Goal: Task Accomplishment & Management: Manage account settings

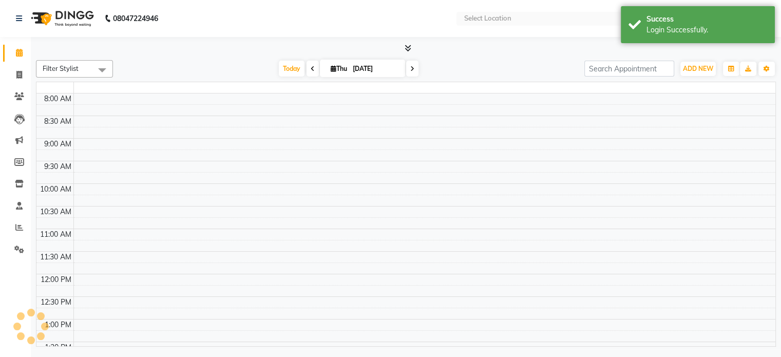
select select "en"
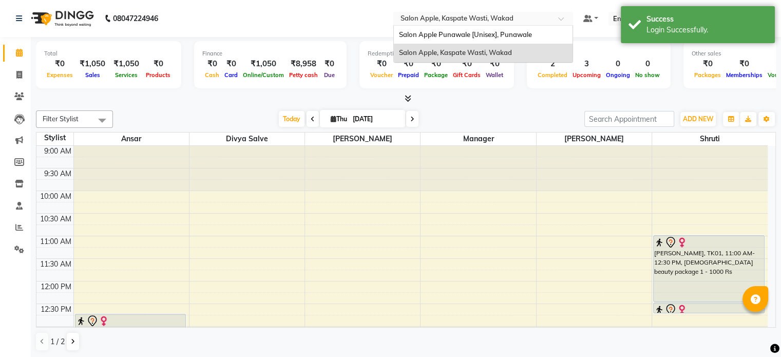
click at [489, 16] on input "text" at bounding box center [472, 19] width 149 height 10
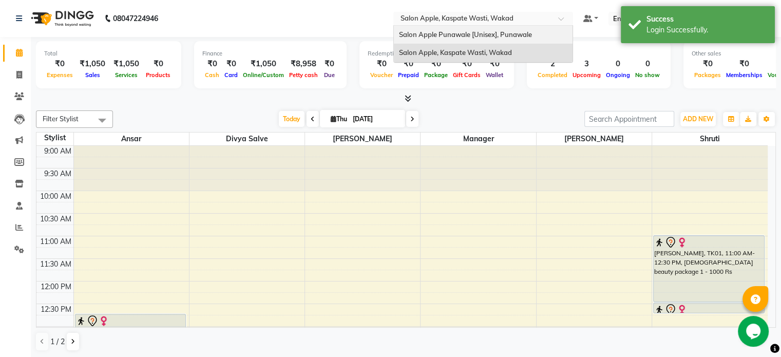
click at [468, 33] on span "Salon Apple Punawale [Unisex], Punawale" at bounding box center [465, 34] width 133 height 8
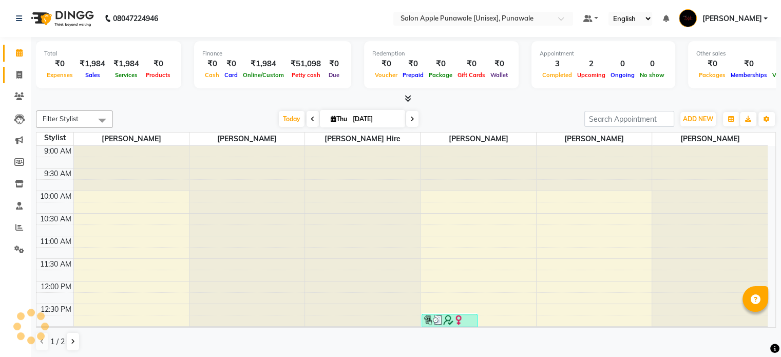
click at [15, 72] on span at bounding box center [19, 75] width 18 height 12
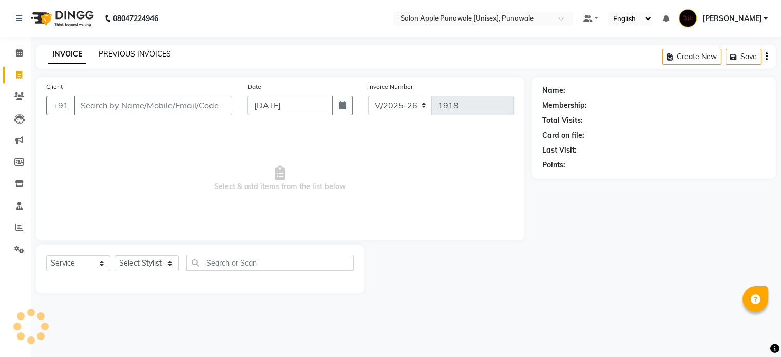
click at [150, 57] on link "PREVIOUS INVOICES" at bounding box center [135, 53] width 72 height 9
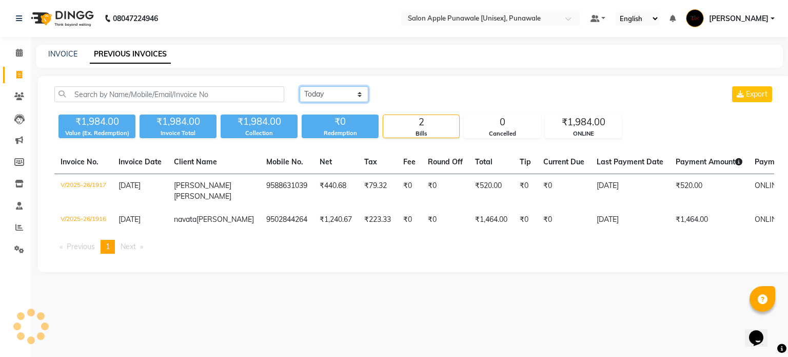
click at [345, 96] on select "[DATE] [DATE] Custom Range" at bounding box center [334, 94] width 69 height 16
select select "range"
click at [300, 86] on select "[DATE] [DATE] Custom Range" at bounding box center [334, 94] width 69 height 16
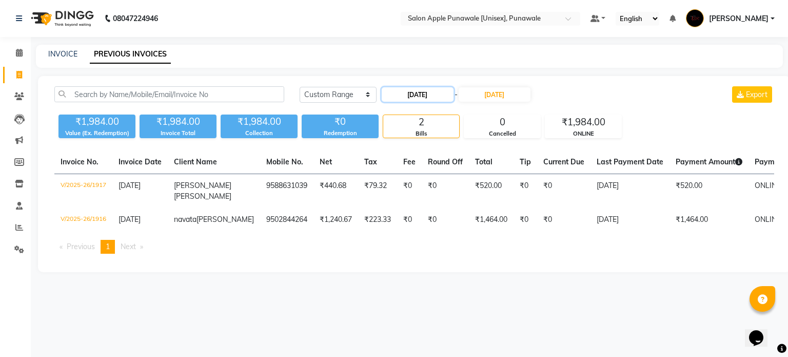
click at [431, 96] on input "[DATE]" at bounding box center [418, 94] width 72 height 14
select select "9"
select select "2025"
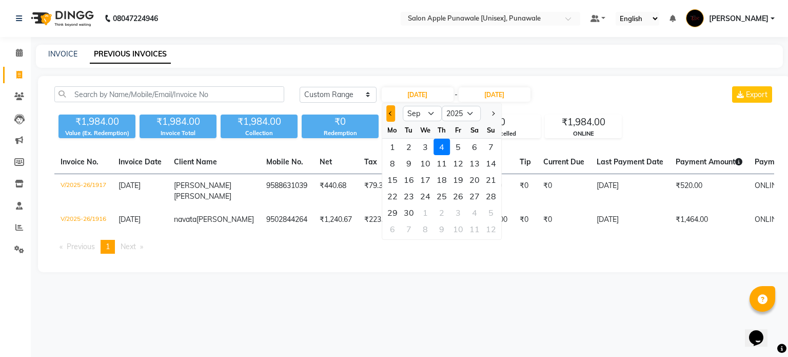
click at [390, 112] on span "Previous month" at bounding box center [391, 113] width 4 height 4
select select "8"
click at [472, 212] on div "30" at bounding box center [475, 212] width 16 height 16
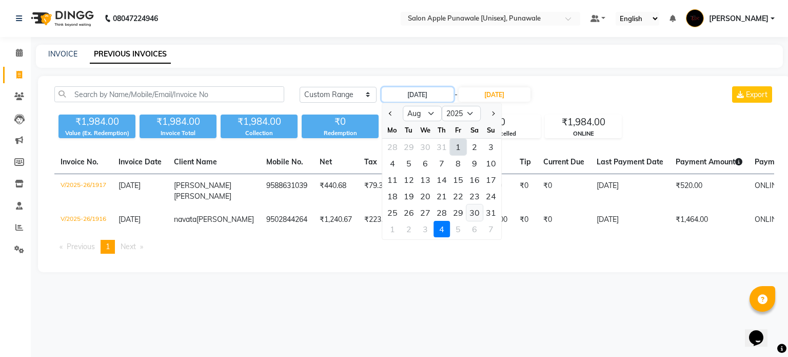
type input "[DATE]"
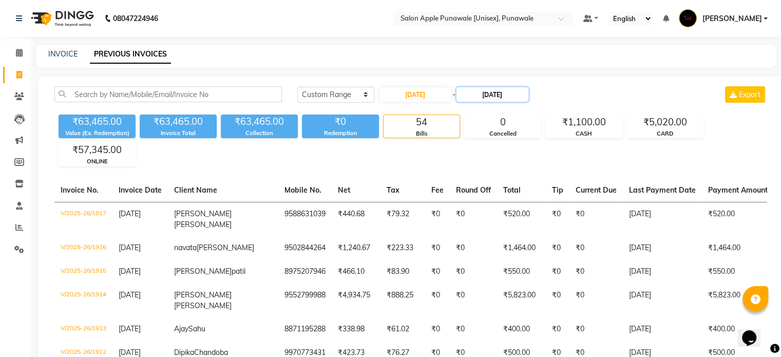
click at [491, 92] on input "[DATE]" at bounding box center [492, 94] width 72 height 14
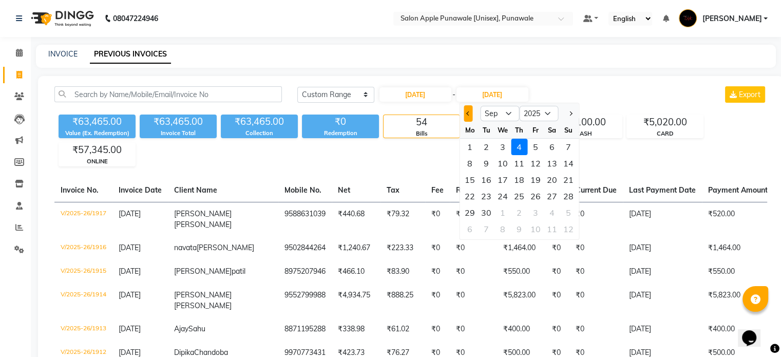
click at [468, 113] on span "Previous month" at bounding box center [468, 113] width 4 height 4
select select "8"
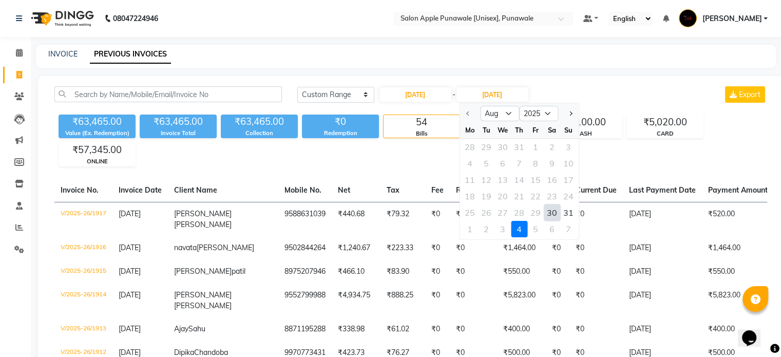
click at [552, 211] on div "30" at bounding box center [552, 212] width 16 height 16
type input "[DATE]"
